Goal: Find specific page/section: Find specific page/section

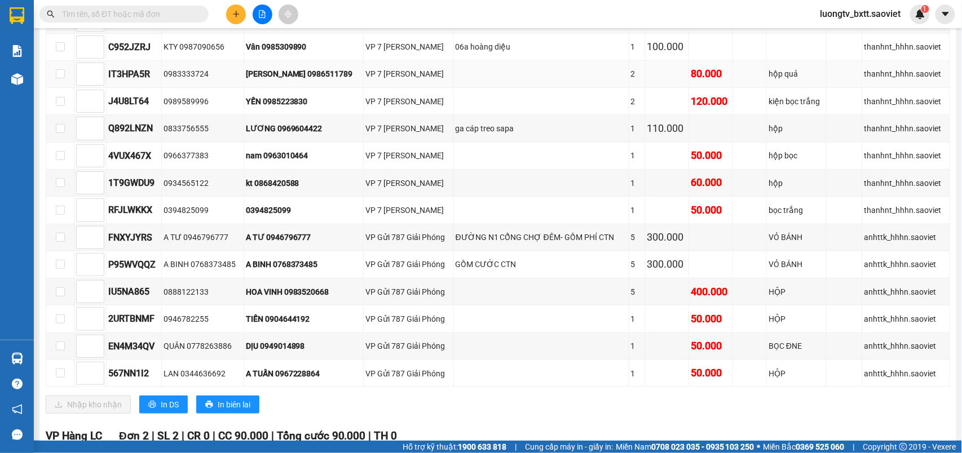
scroll to position [140, 0]
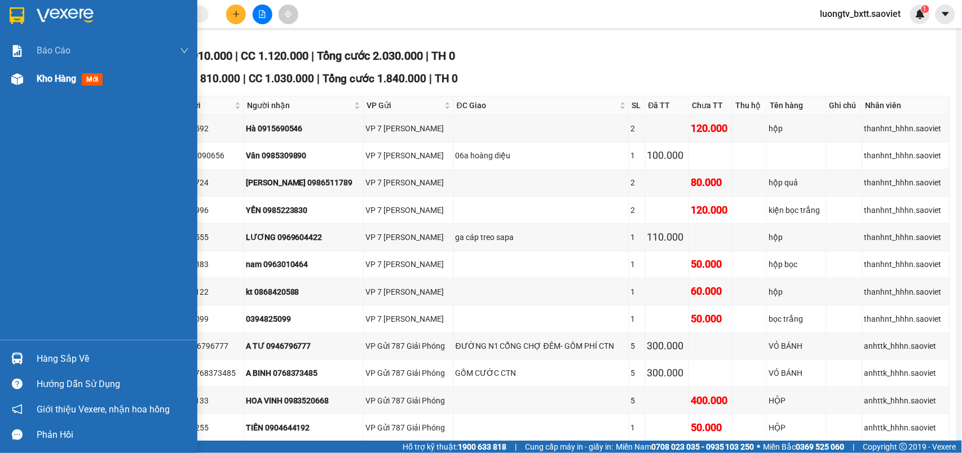
click at [54, 70] on div "Kho hàng mới" at bounding box center [113, 79] width 152 height 28
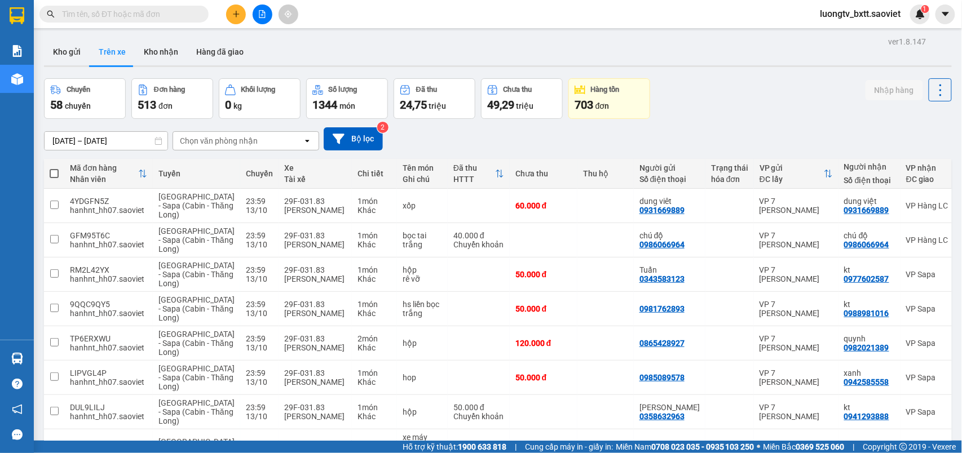
click at [308, 140] on icon "open" at bounding box center [307, 140] width 9 height 9
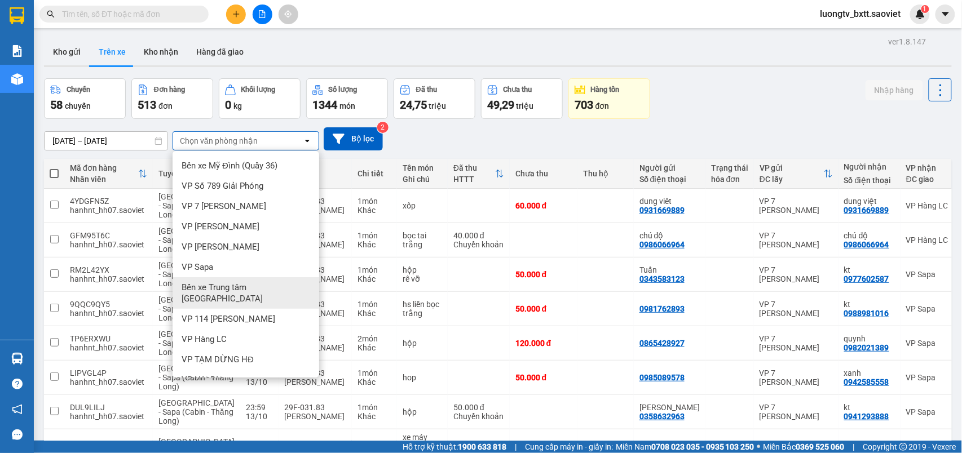
click at [215, 284] on span "Bến xe Trung tâm [GEOGRAPHIC_DATA]" at bounding box center [248, 293] width 133 height 23
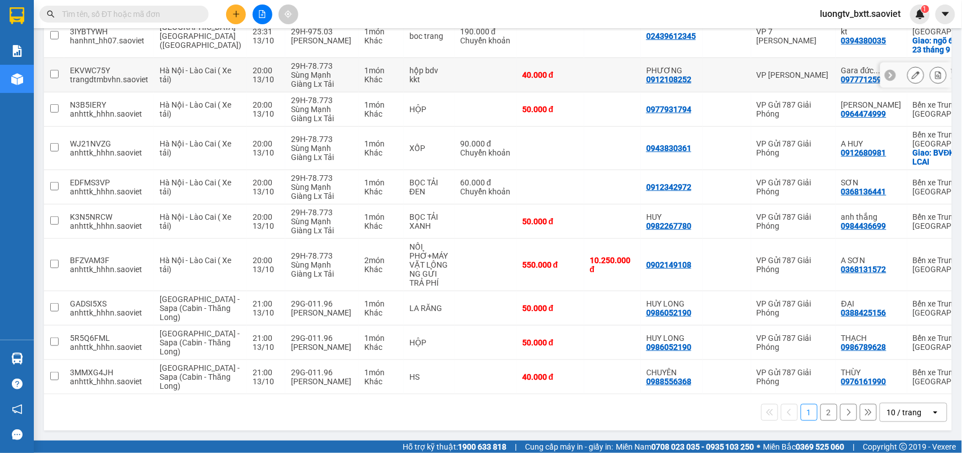
scroll to position [209, 0]
click at [821, 411] on button "2" at bounding box center [829, 412] width 17 height 17
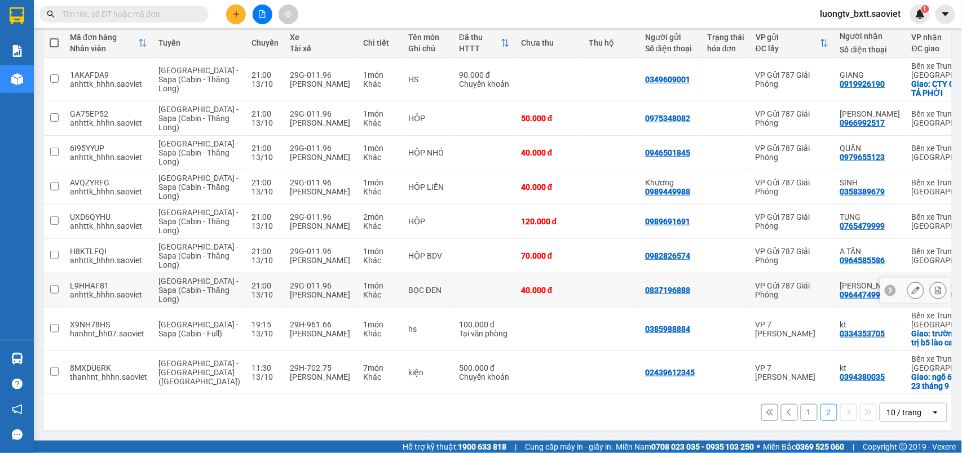
scroll to position [192, 0]
click at [801, 411] on button "1" at bounding box center [809, 412] width 17 height 17
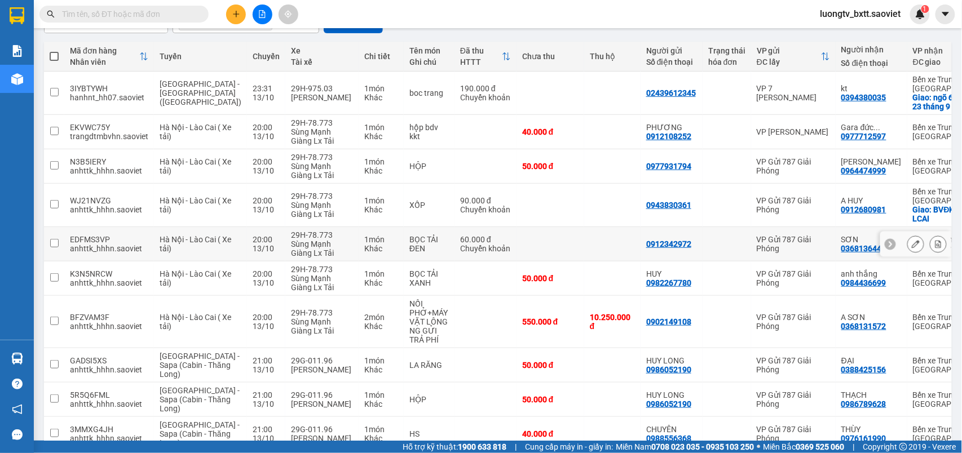
scroll to position [42, 0]
